Goal: Check status: Check status

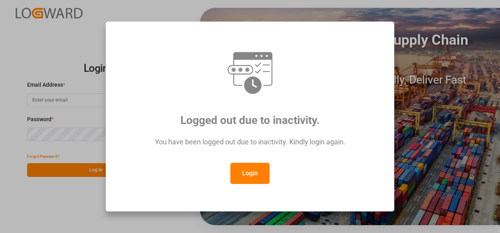
click at [251, 174] on button "Login" at bounding box center [249, 173] width 39 height 21
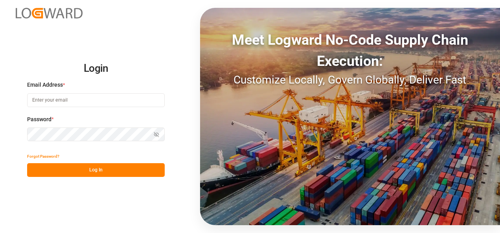
click at [64, 101] on input at bounding box center [95, 100] width 137 height 14
type input "[PERSON_NAME][EMAIL_ADDRESS][PERSON_NAME][DOMAIN_NAME]"
click at [156, 134] on icon "button" at bounding box center [156, 134] width 5 height 5
click at [113, 171] on button "Log In" at bounding box center [95, 170] width 137 height 14
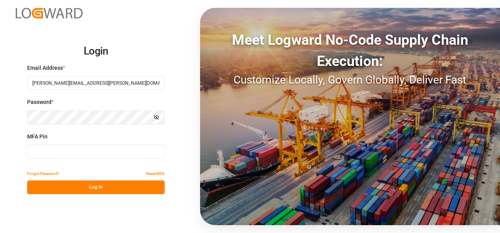
click at [71, 154] on input at bounding box center [95, 152] width 137 height 14
type input "069491"
click at [97, 186] on button "Log In" at bounding box center [95, 188] width 137 height 14
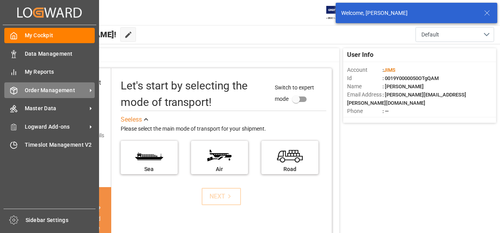
click at [91, 91] on icon at bounding box center [91, 91] width 2 height 4
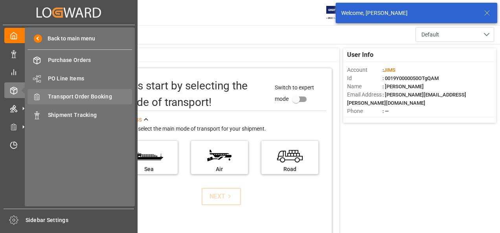
click at [77, 97] on span "Transport Order Booking" at bounding box center [90, 97] width 84 height 8
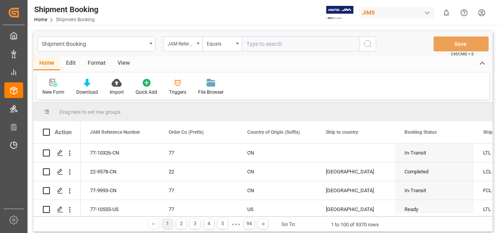
click at [254, 42] on input "text" at bounding box center [301, 44] width 118 height 15
paste input "77-10372-FR"
type input "77-10372-FR"
click at [366, 44] on icon "search button" at bounding box center [367, 43] width 9 height 9
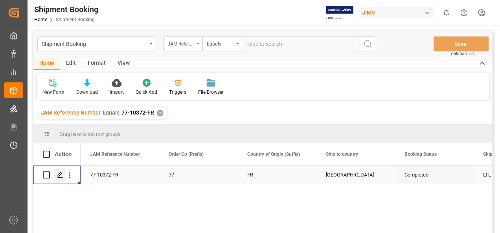
click at [61, 176] on icon "Press SPACE to select this row." at bounding box center [60, 175] width 6 height 6
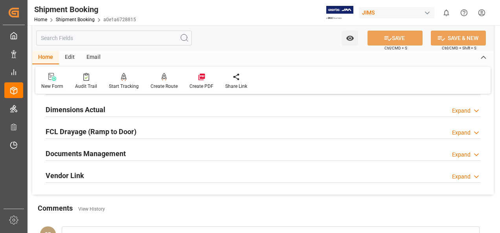
scroll to position [196, 0]
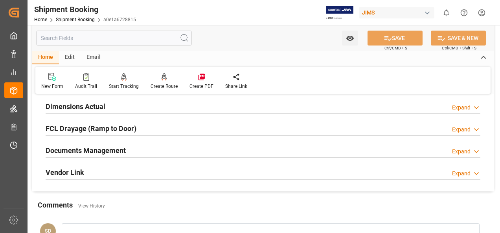
click at [112, 149] on h2 "Documents Management" at bounding box center [86, 150] width 80 height 11
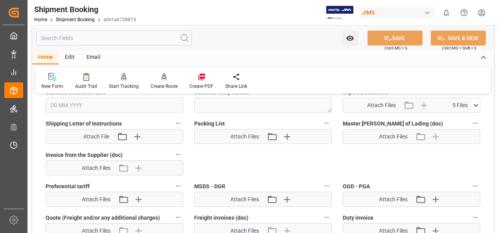
scroll to position [354, 0]
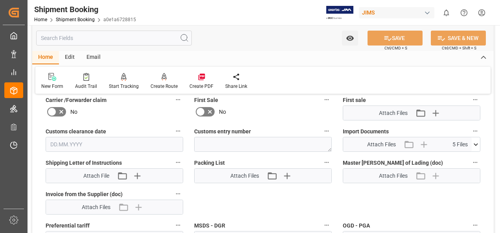
click at [476, 143] on icon at bounding box center [475, 144] width 4 height 2
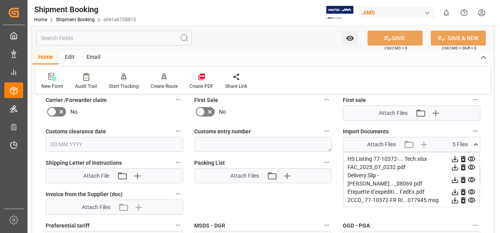
click at [459, 159] on icon at bounding box center [455, 159] width 8 height 8
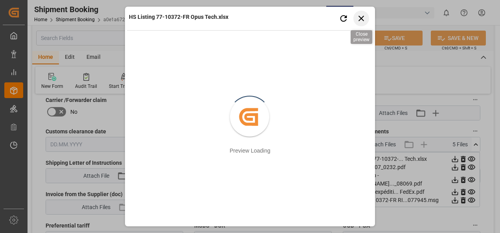
click at [359, 20] on icon "button" at bounding box center [360, 18] width 5 height 5
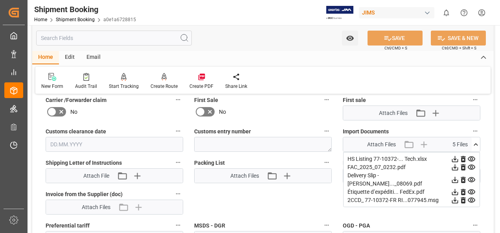
scroll to position [393, 0]
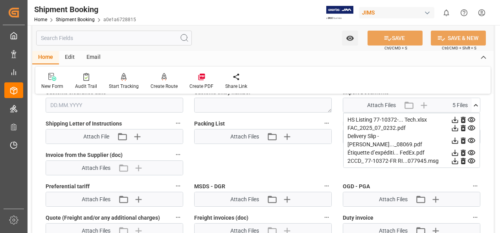
click at [458, 158] on icon at bounding box center [455, 161] width 6 height 6
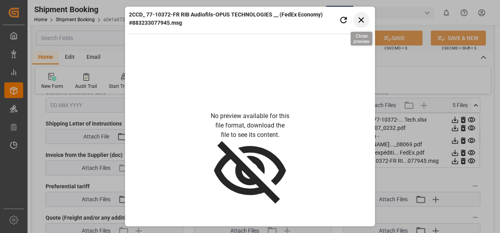
click at [362, 18] on icon "button" at bounding box center [361, 20] width 10 height 10
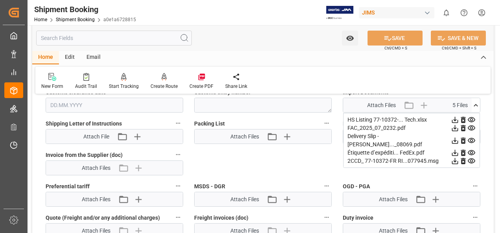
click at [454, 158] on icon at bounding box center [455, 161] width 6 height 6
click at [232, 16] on div "Shipment Booking Home Shipment Booking a0e1a6728815 [PERSON_NAME] 0 Notificatio…" at bounding box center [261, 12] width 478 height 25
